Goal: Information Seeking & Learning: Learn about a topic

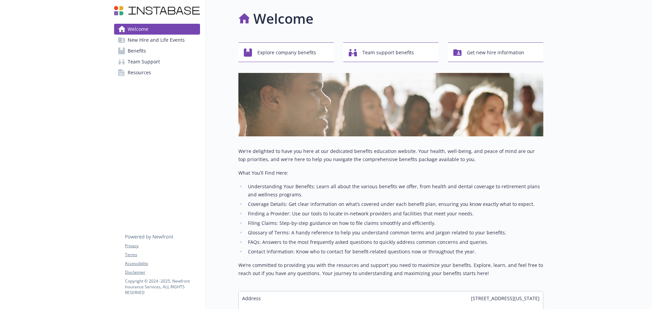
click at [135, 51] on span "Benefits" at bounding box center [137, 51] width 18 height 11
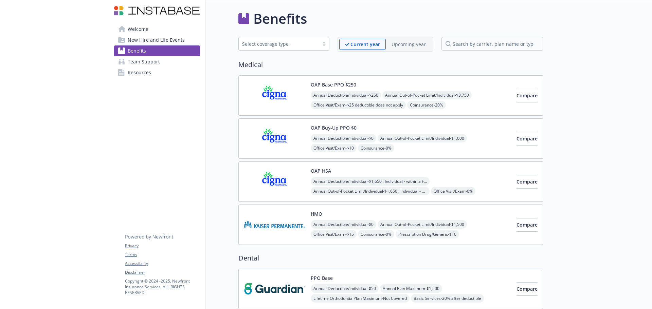
click at [296, 227] on img at bounding box center [274, 225] width 61 height 29
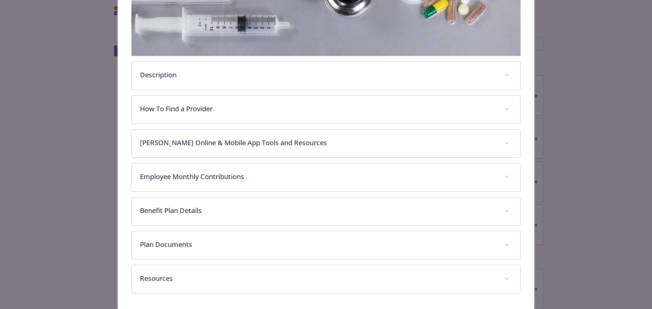
scroll to position [202, 0]
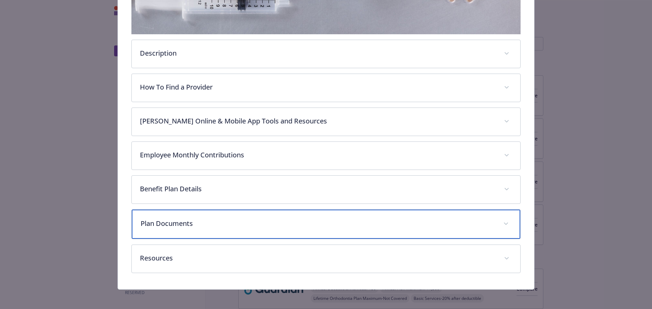
click at [238, 232] on div "Plan Documents" at bounding box center [326, 224] width 389 height 29
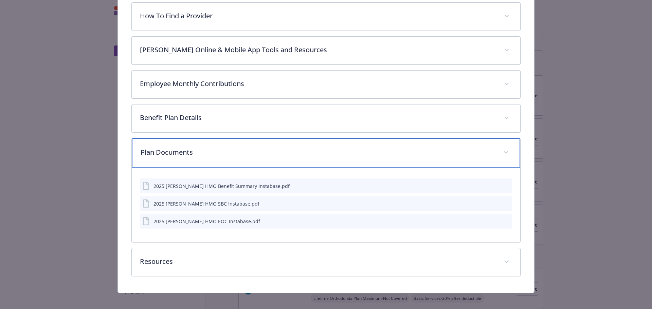
scroll to position [278, 0]
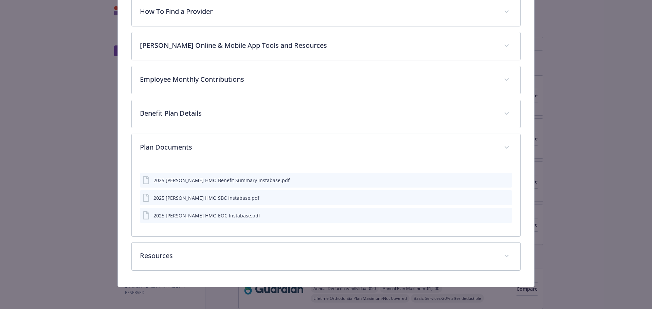
click at [503, 215] on icon "preview file" at bounding box center [506, 215] width 6 height 5
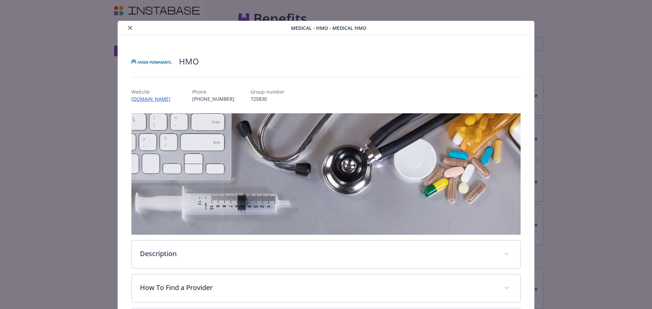
scroll to position [0, 0]
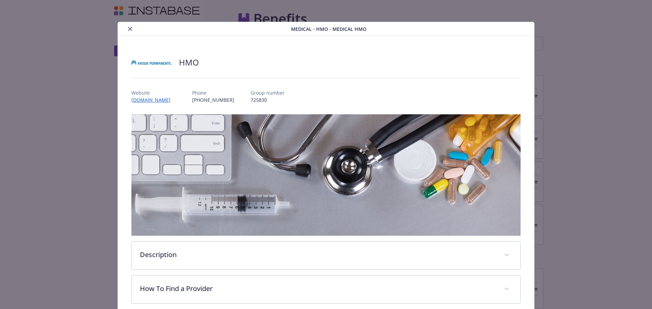
click at [132, 28] on button "close" at bounding box center [130, 29] width 8 height 8
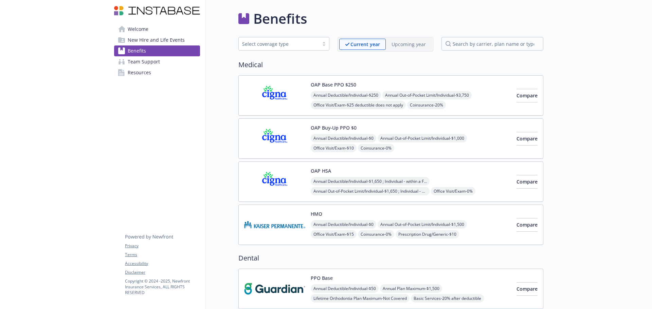
click at [356, 174] on div "OAP HSA Annual Deductible/Individual - $1,650 ; Individual - within a Family: $…" at bounding box center [411, 181] width 200 height 29
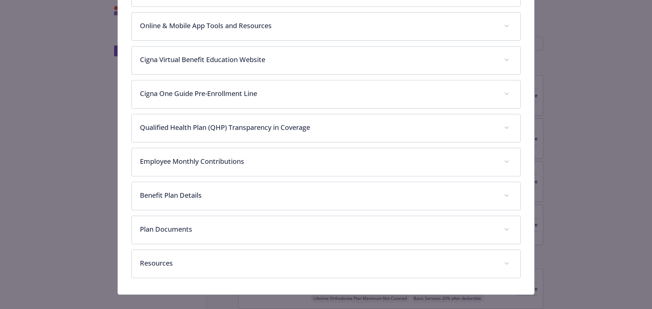
scroll to position [178, 0]
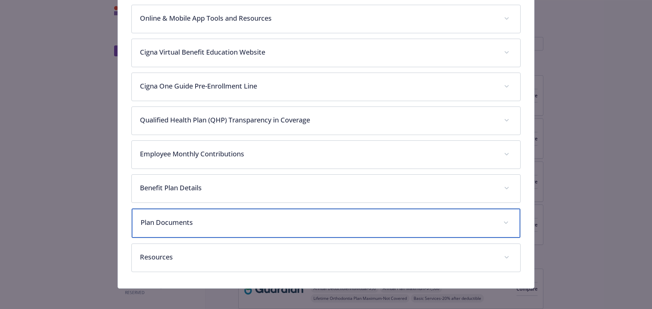
click at [245, 222] on p "Plan Documents" at bounding box center [318, 223] width 355 height 10
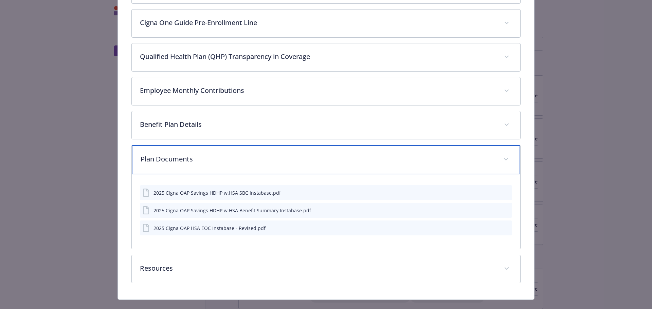
scroll to position [246, 0]
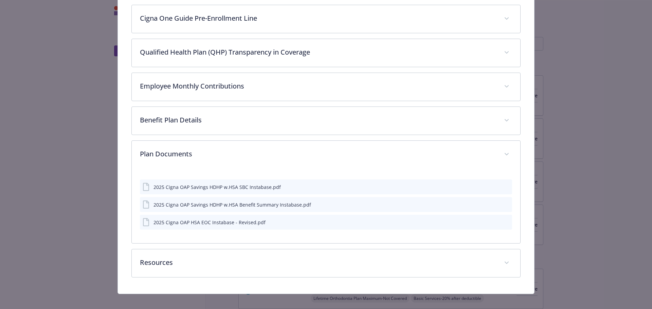
click at [503, 208] on button "details for plan Medical - OAP HSA - HDHP PPO" at bounding box center [506, 204] width 6 height 7
click at [503, 201] on button "details for plan Medical - OAP HSA - HDHP PPO" at bounding box center [506, 204] width 6 height 7
click at [503, 205] on icon "preview file" at bounding box center [506, 204] width 6 height 5
